Goal: Task Accomplishment & Management: Manage account settings

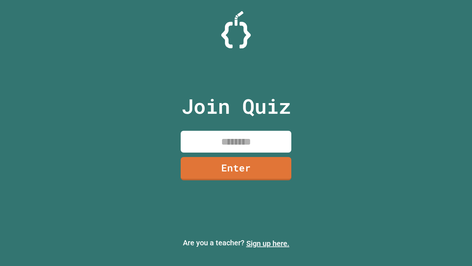
click at [268, 243] on link "Sign up here." at bounding box center [267, 243] width 43 height 9
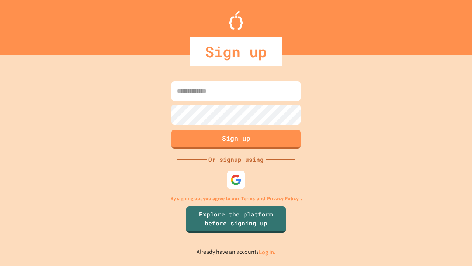
click at [268, 252] on link "Log in." at bounding box center [267, 252] width 17 height 8
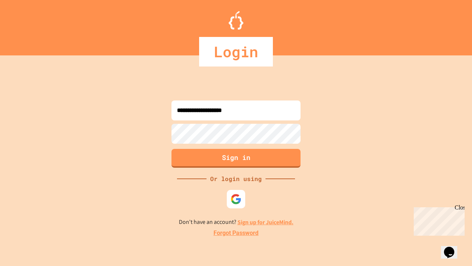
type input "**********"
